Goal: Information Seeking & Learning: Check status

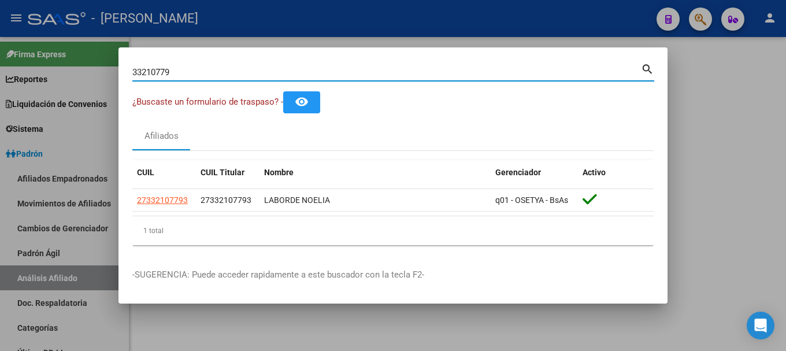
click at [522, 70] on input "33210779" at bounding box center [386, 72] width 508 height 10
type input "46919092"
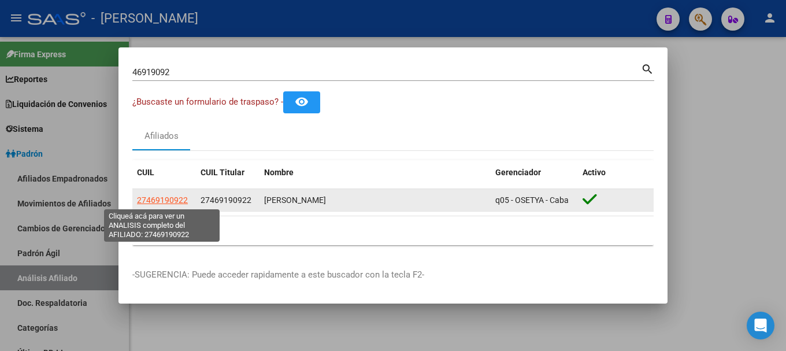
click at [165, 198] on span "27469190922" at bounding box center [162, 199] width 51 height 9
type textarea "27469190922"
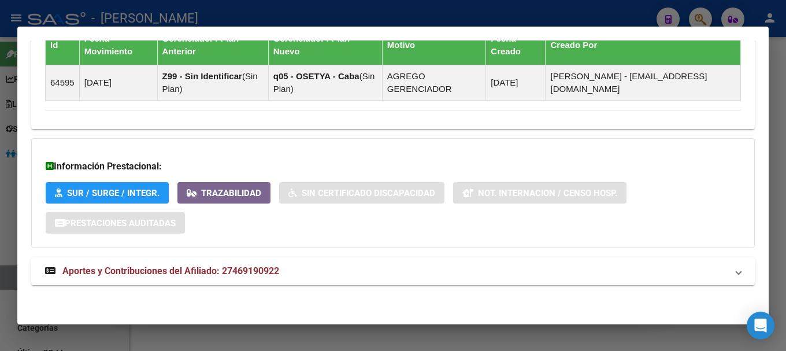
click at [404, 281] on mat-expansion-panel-header "Aportes y Contribuciones del Afiliado: 27469190922" at bounding box center [392, 271] width 723 height 28
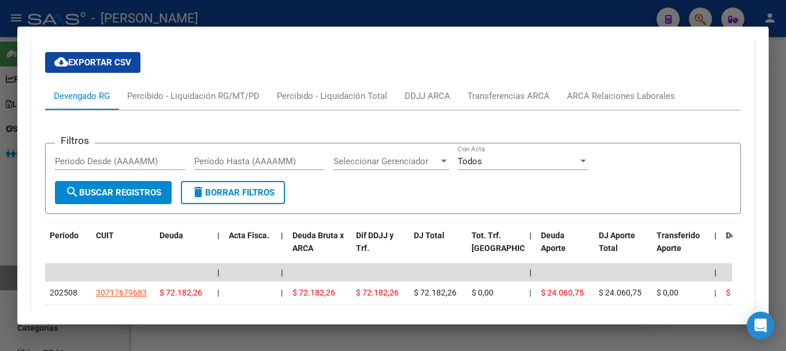
scroll to position [889, 0]
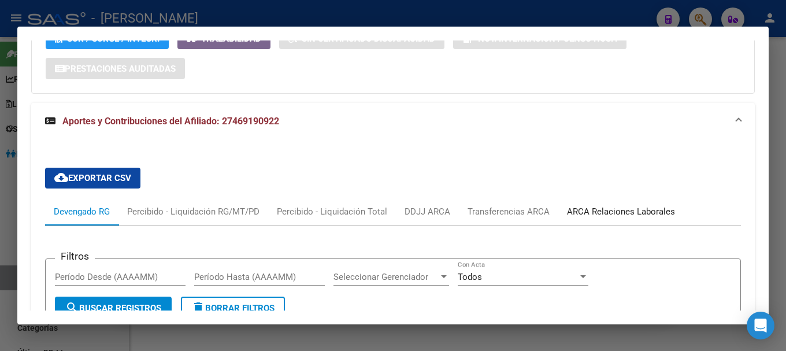
click at [607, 205] on div "ARCA Relaciones Laborales" at bounding box center [621, 211] width 108 height 13
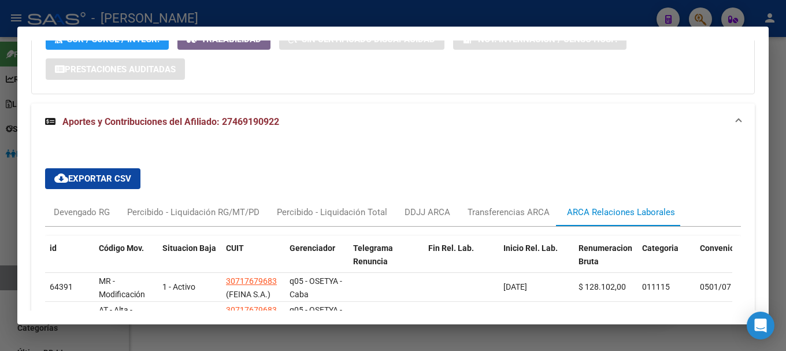
click at [263, 120] on span "Aportes y Contribuciones del Afiliado: 27469190922" at bounding box center [170, 121] width 217 height 11
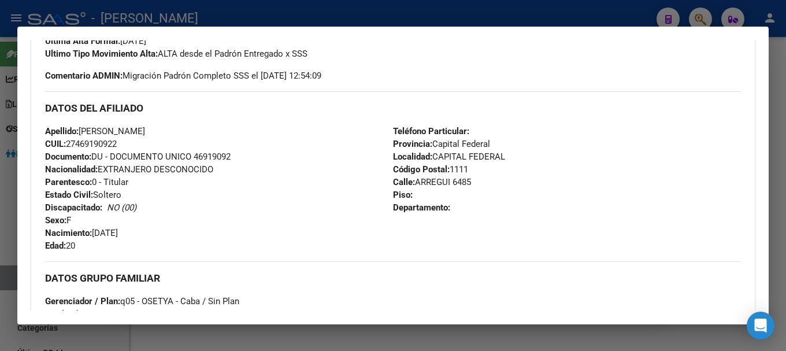
scroll to position [0, 0]
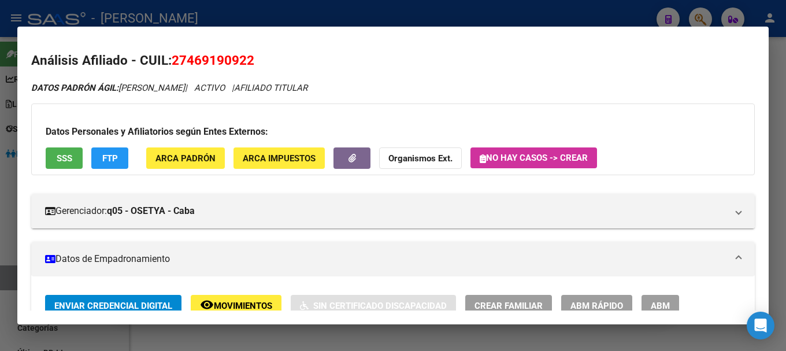
click at [214, 61] on span "27469190922" at bounding box center [213, 60] width 83 height 15
copy span "27469190922"
